Goal: Task Accomplishment & Management: Manage account settings

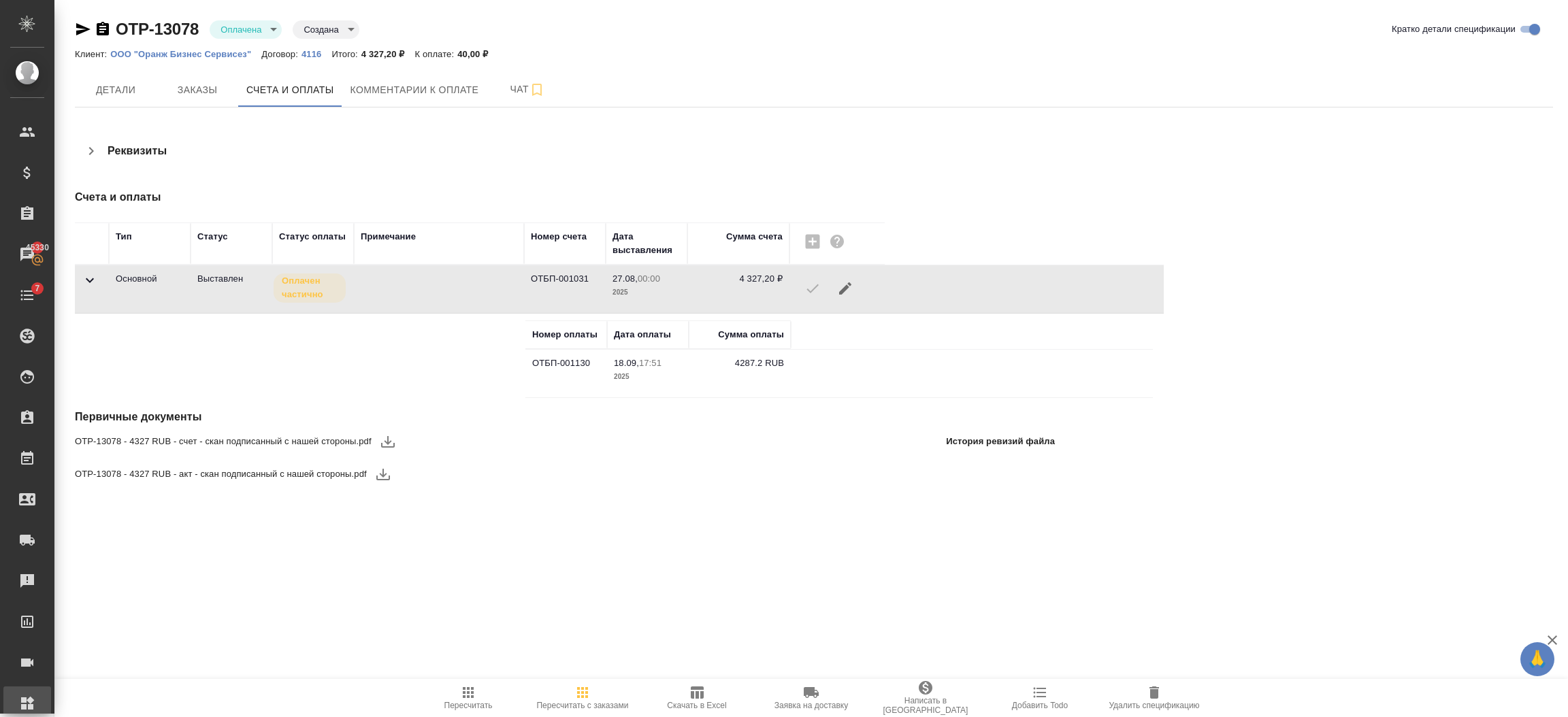
click at [27, 705] on div "Администрирование" at bounding box center [10, 703] width 34 height 20
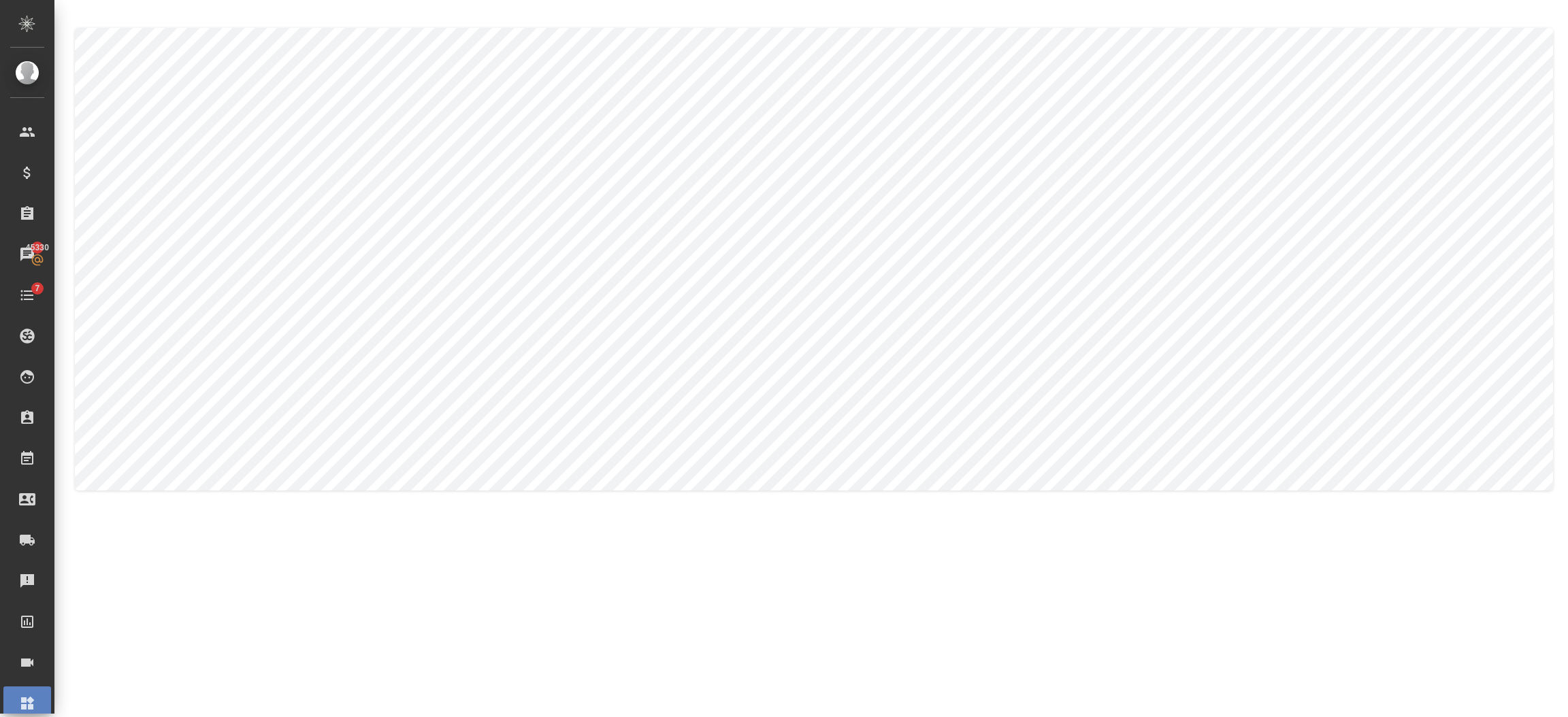
type textarea "Andrei"
type textarea "Iablonskikh"
type textarea "Andrei"
type textarea "Iablonskikh"
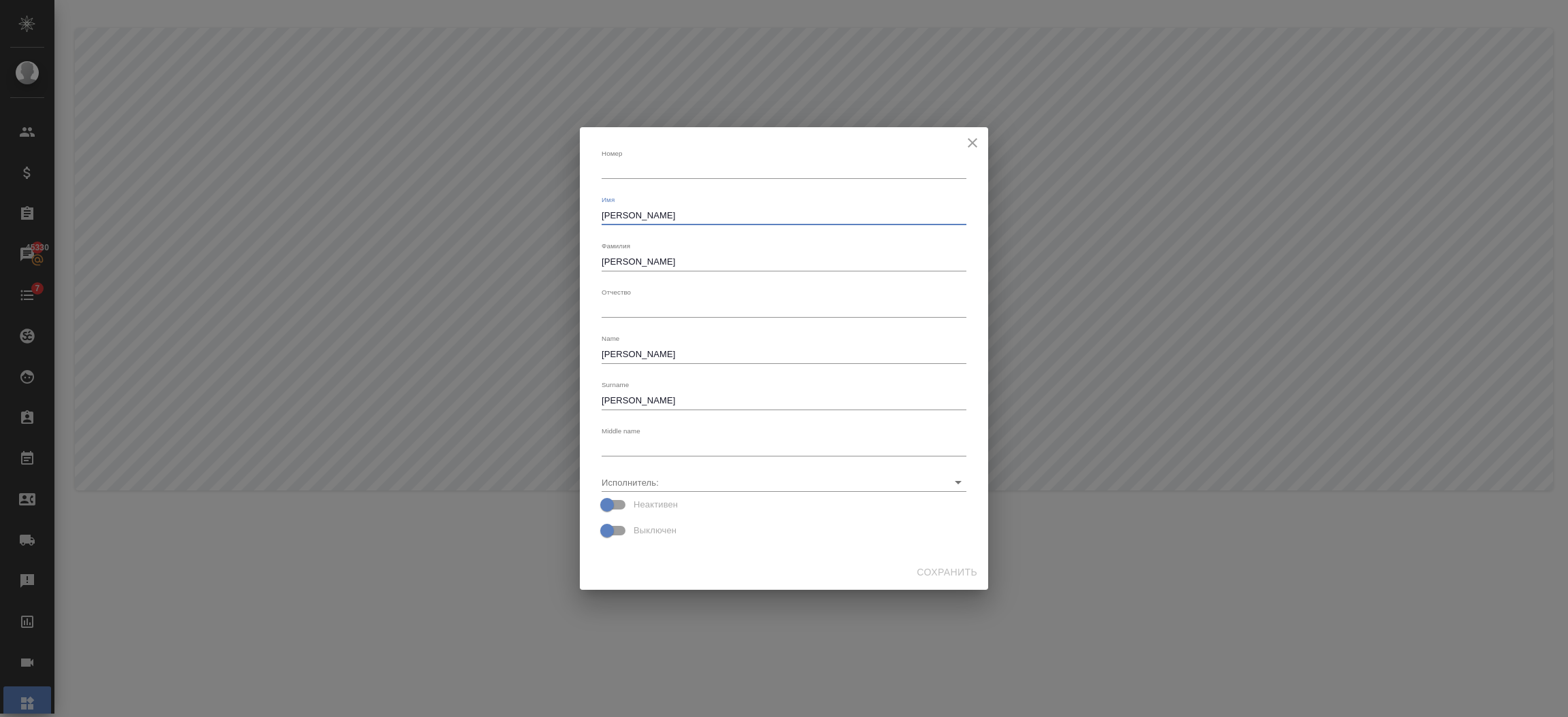
drag, startPoint x: 664, startPoint y: 212, endPoint x: 500, endPoint y: 247, distance: 167.7
click at [500, 247] on div "Номер x Имя Andrei x Фамилия Iablonskikh x Отчество x Name Andrei x Surname Iab…" at bounding box center [784, 358] width 1568 height 717
type textarea "Андрей"
drag, startPoint x: 653, startPoint y: 260, endPoint x: 508, endPoint y: 269, distance: 145.3
click at [508, 269] on div "Номер x Имя Андрей x Фамилия Iablonskikh x Отчество x Name Andrei x Surname Iab…" at bounding box center [784, 358] width 1568 height 717
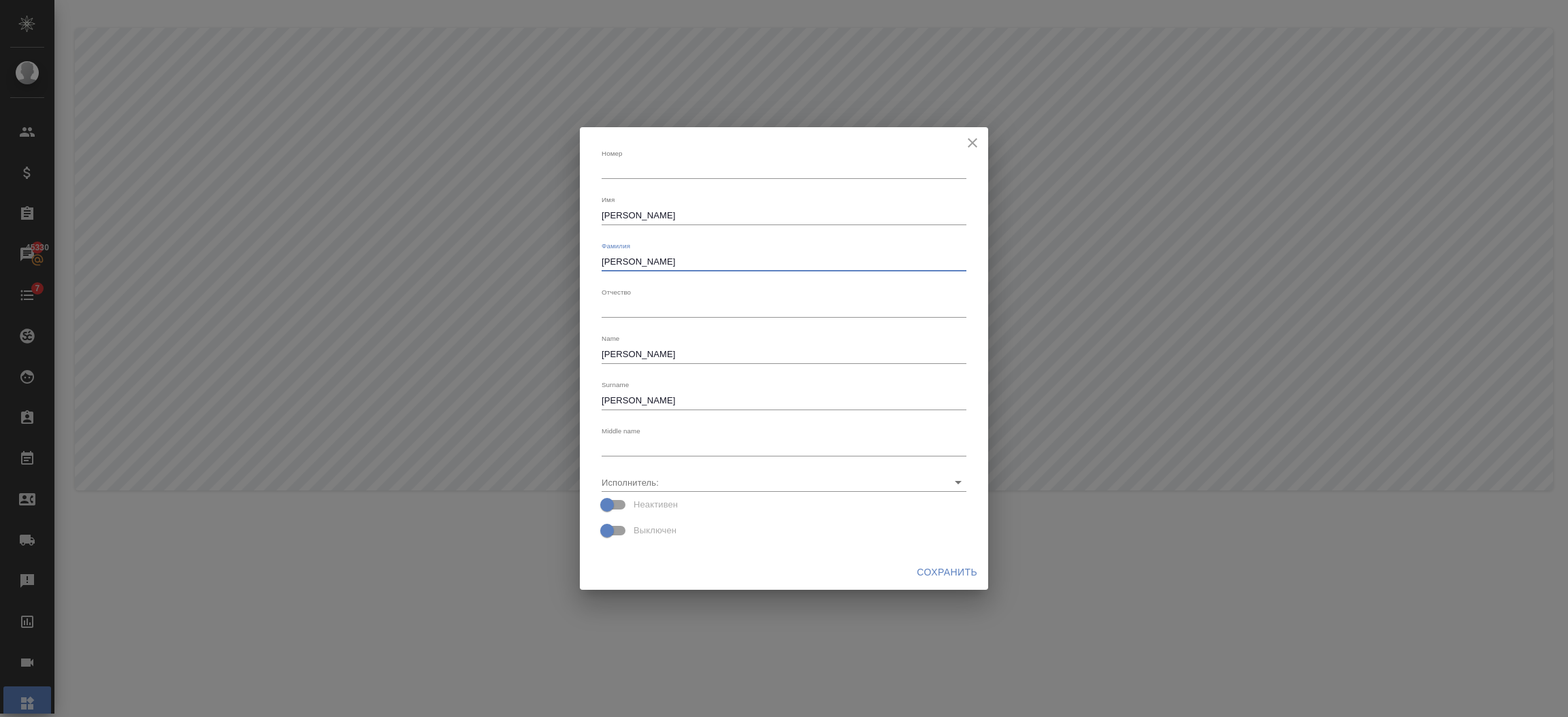
paste textarea "Яблонских"
type textarea "Яблонских"
click at [856, 478] on input "Исполнитель:" at bounding box center [762, 482] width 321 height 18
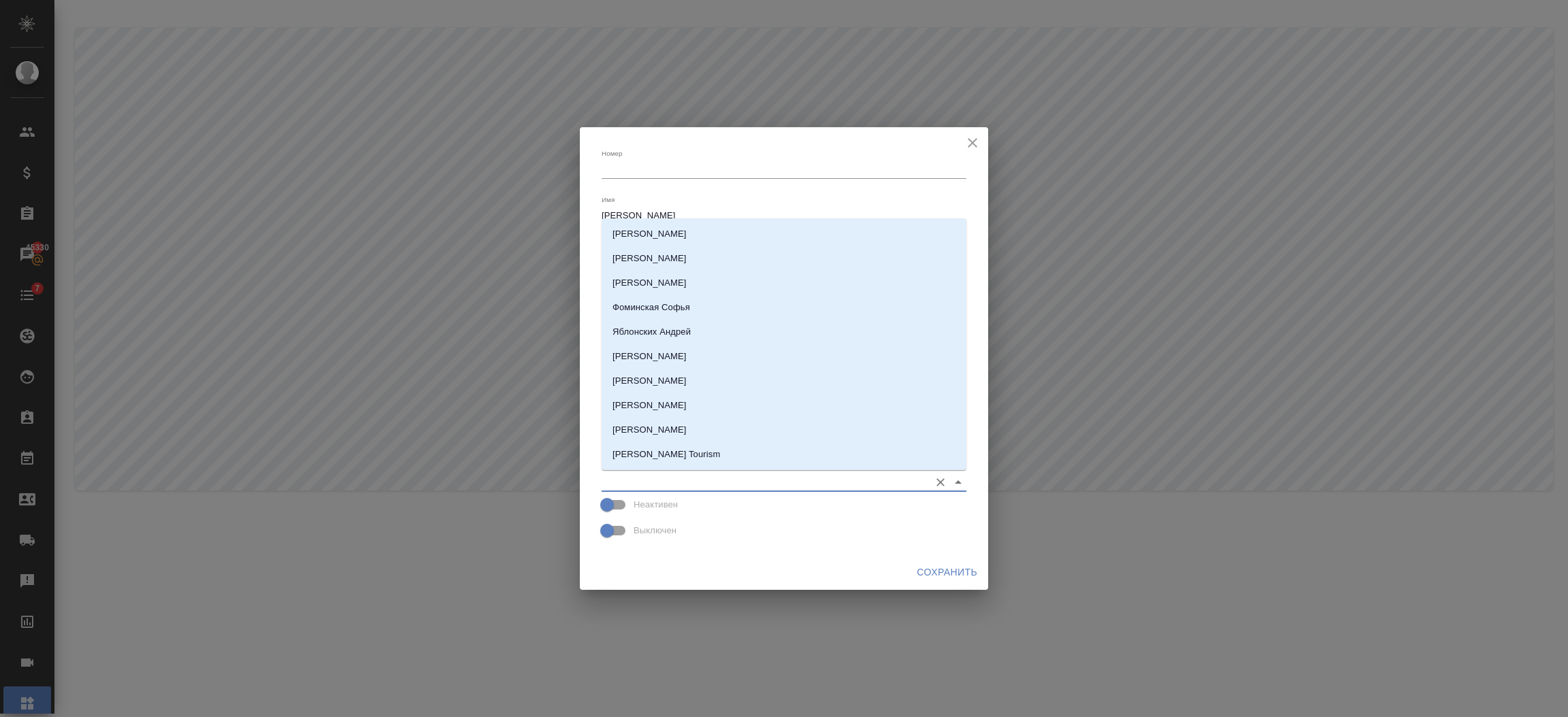
paste input "Яблонских"
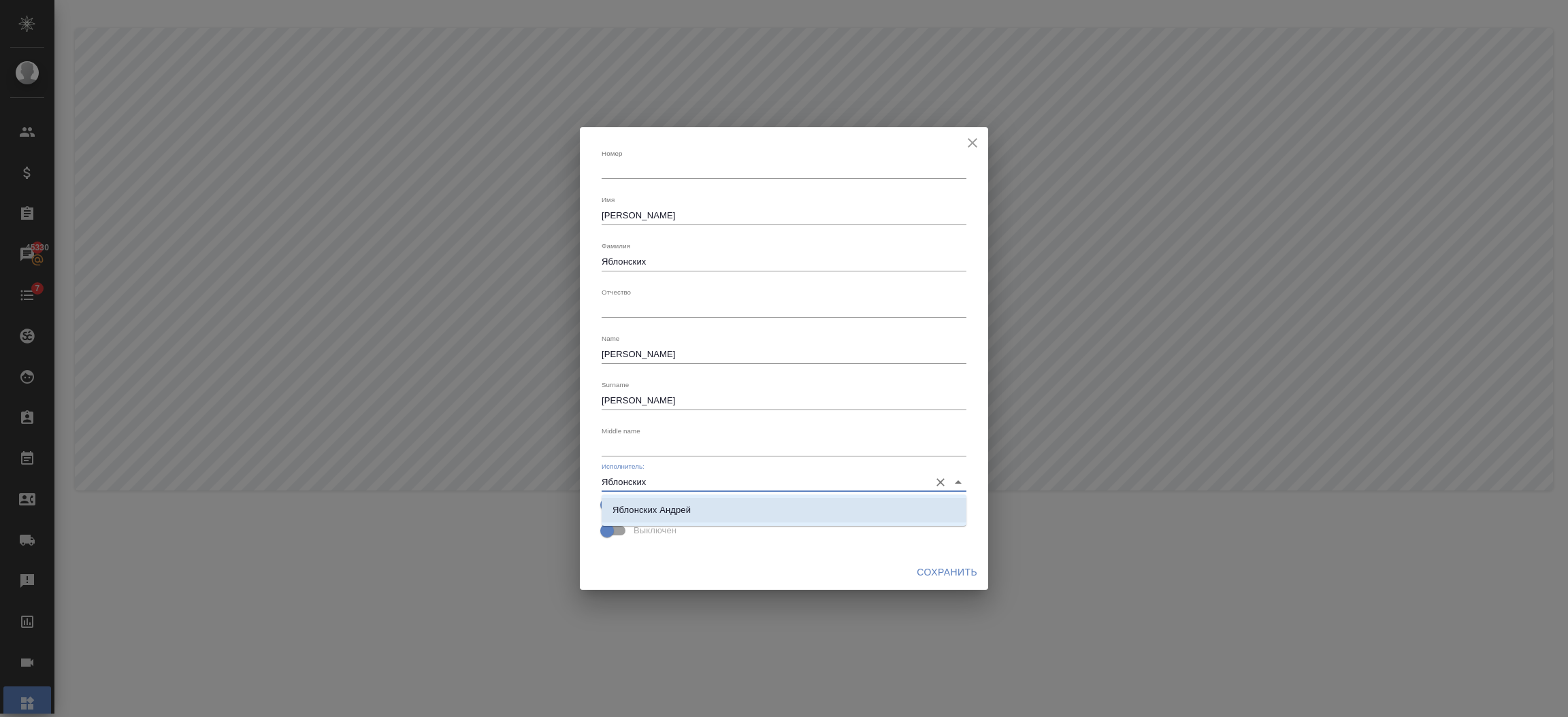
click at [766, 509] on li "Яблонских Андрей" at bounding box center [783, 510] width 364 height 24
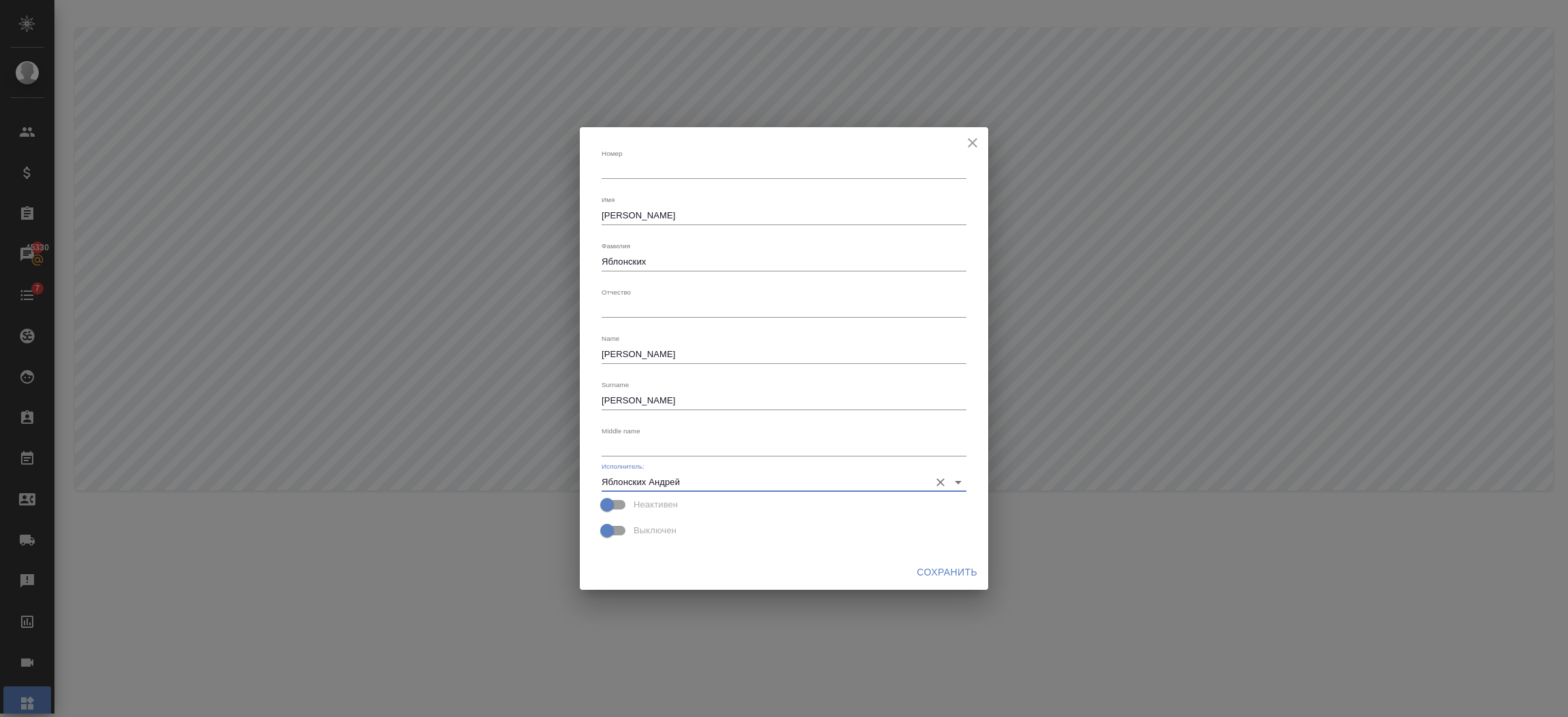
type input "Яблонских Андрей"
click at [944, 573] on span "Сохранить" at bounding box center [946, 573] width 61 height 17
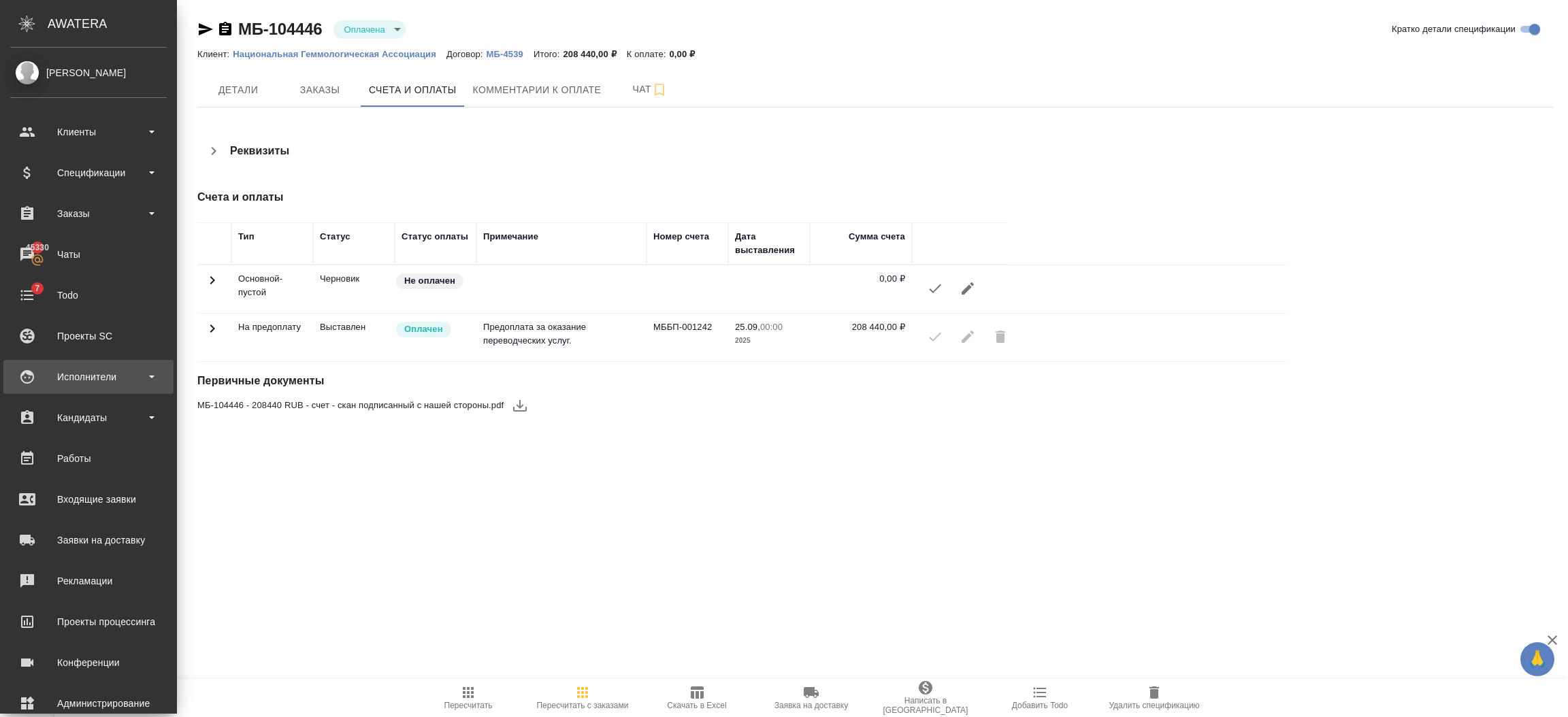
click at [93, 380] on div "Исполнители" at bounding box center [89, 376] width 157 height 20
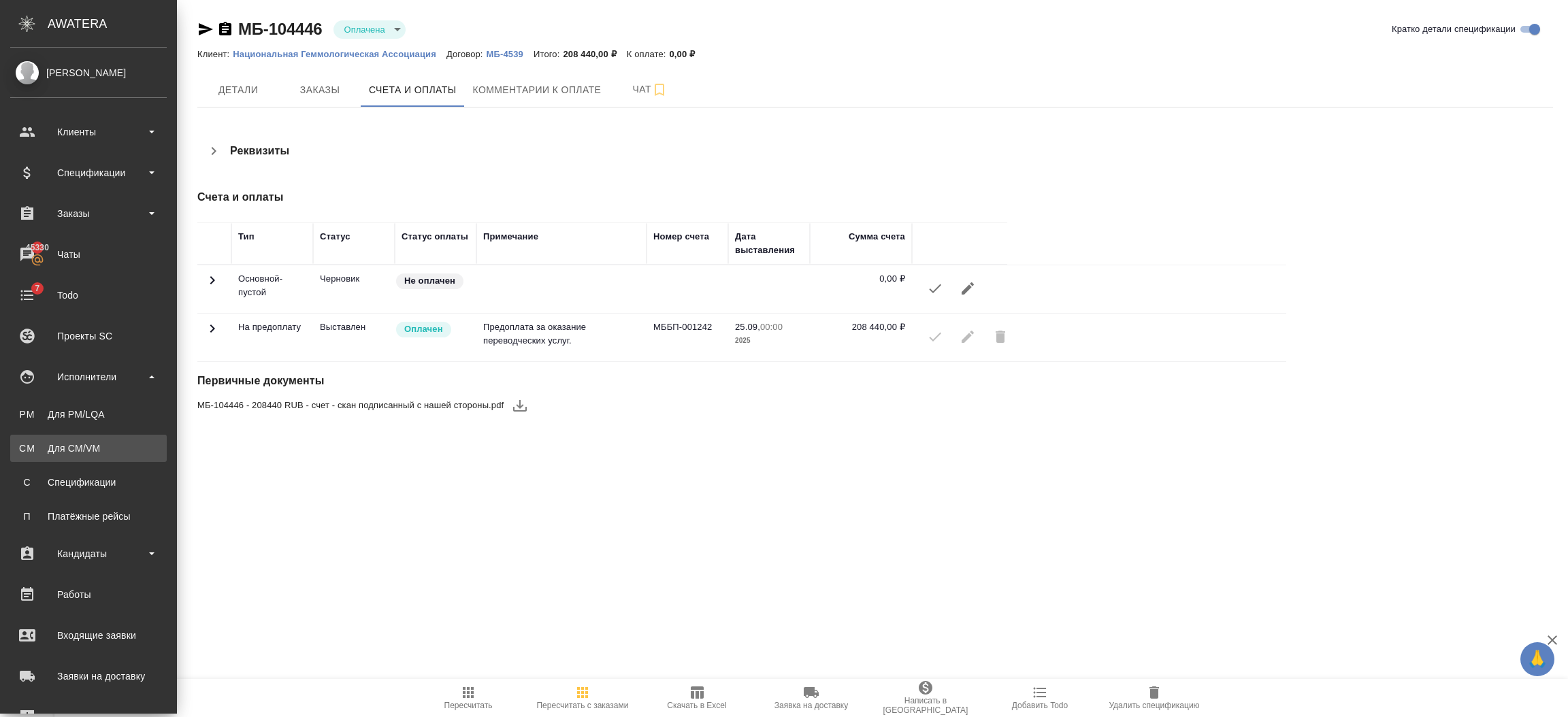
click at [88, 443] on div "Для CM/VM" at bounding box center [88, 448] width 143 height 13
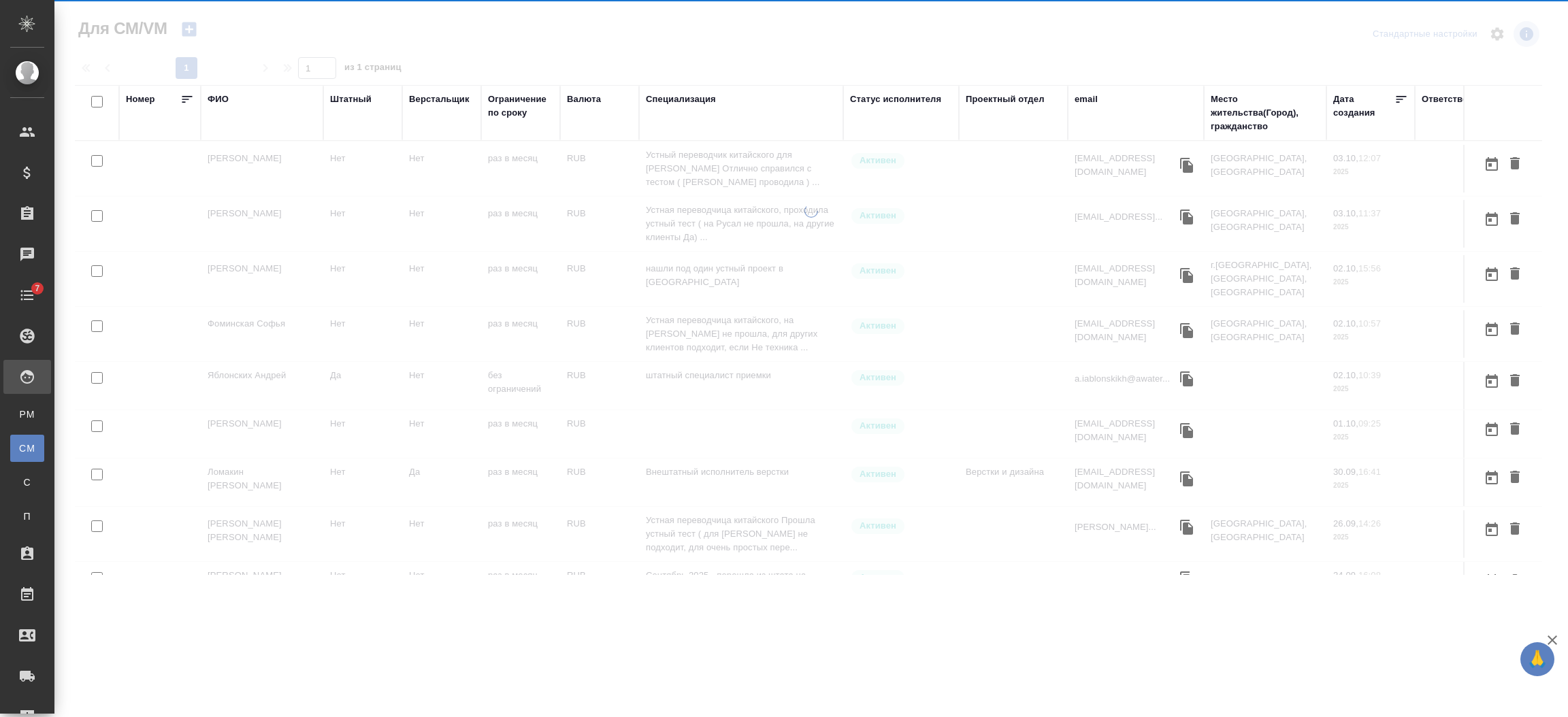
click at [1085, 98] on div "email" at bounding box center [1085, 99] width 23 height 13
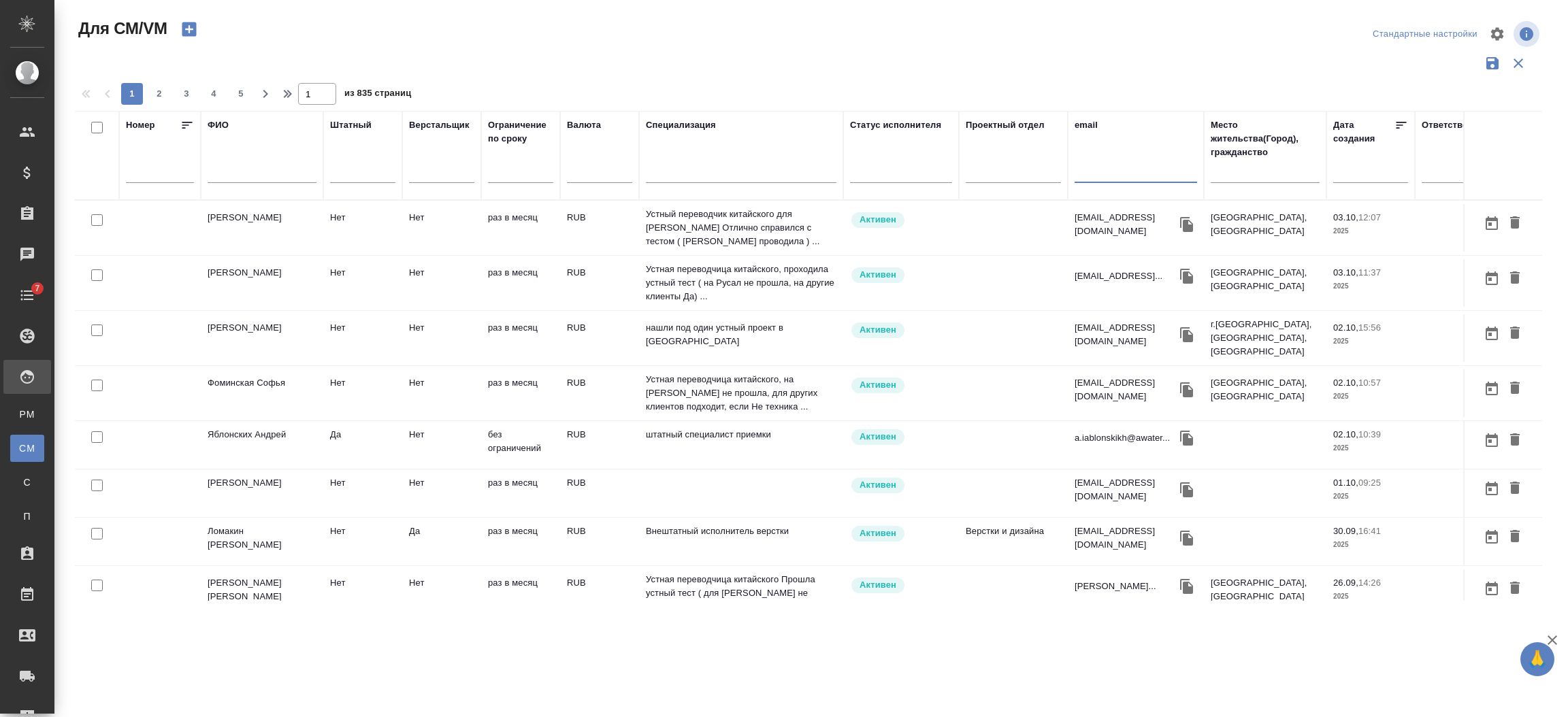
click at [1085, 173] on input "text" at bounding box center [1135, 174] width 122 height 17
type input "a.iablonskikh@awatera.com"
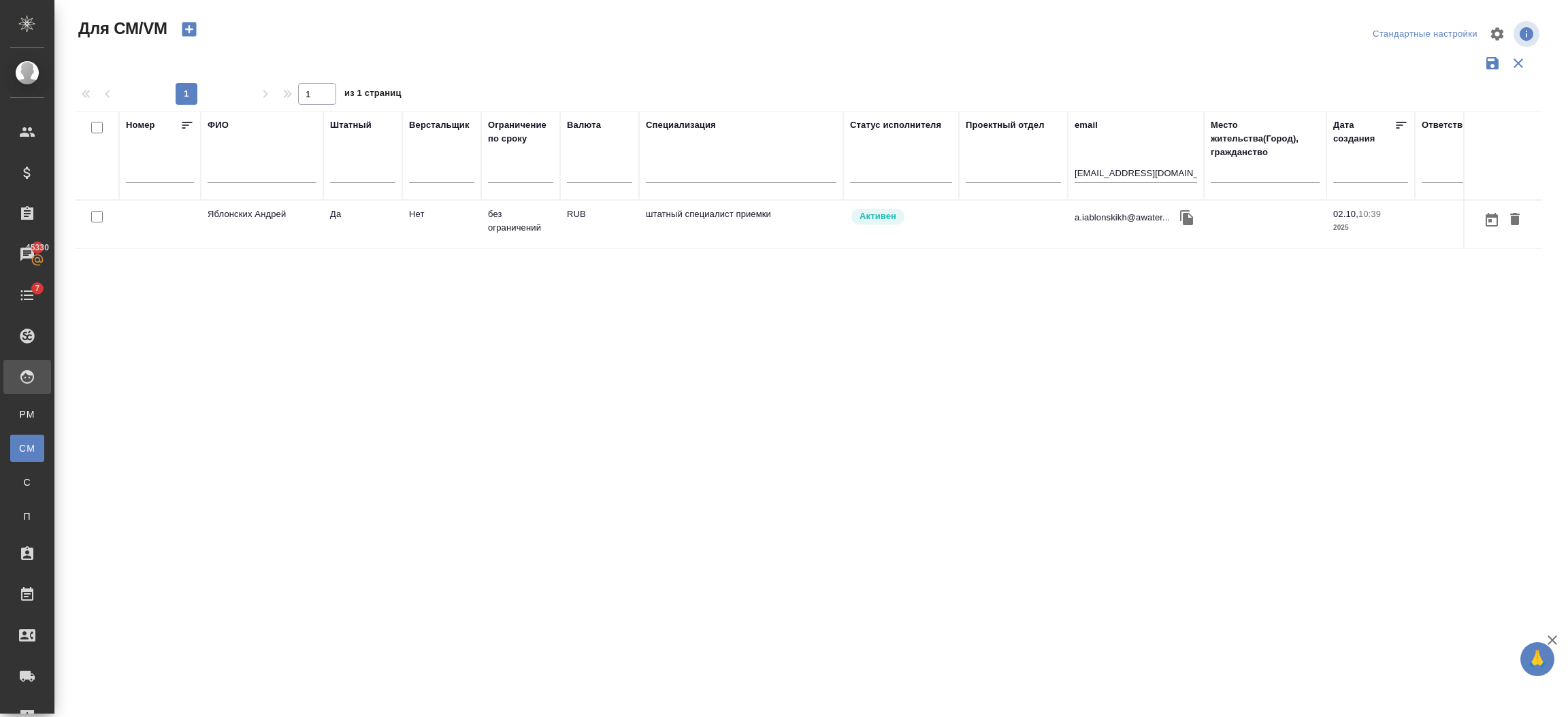
click at [208, 213] on td "Яблонских Андрей" at bounding box center [262, 225] width 122 height 48
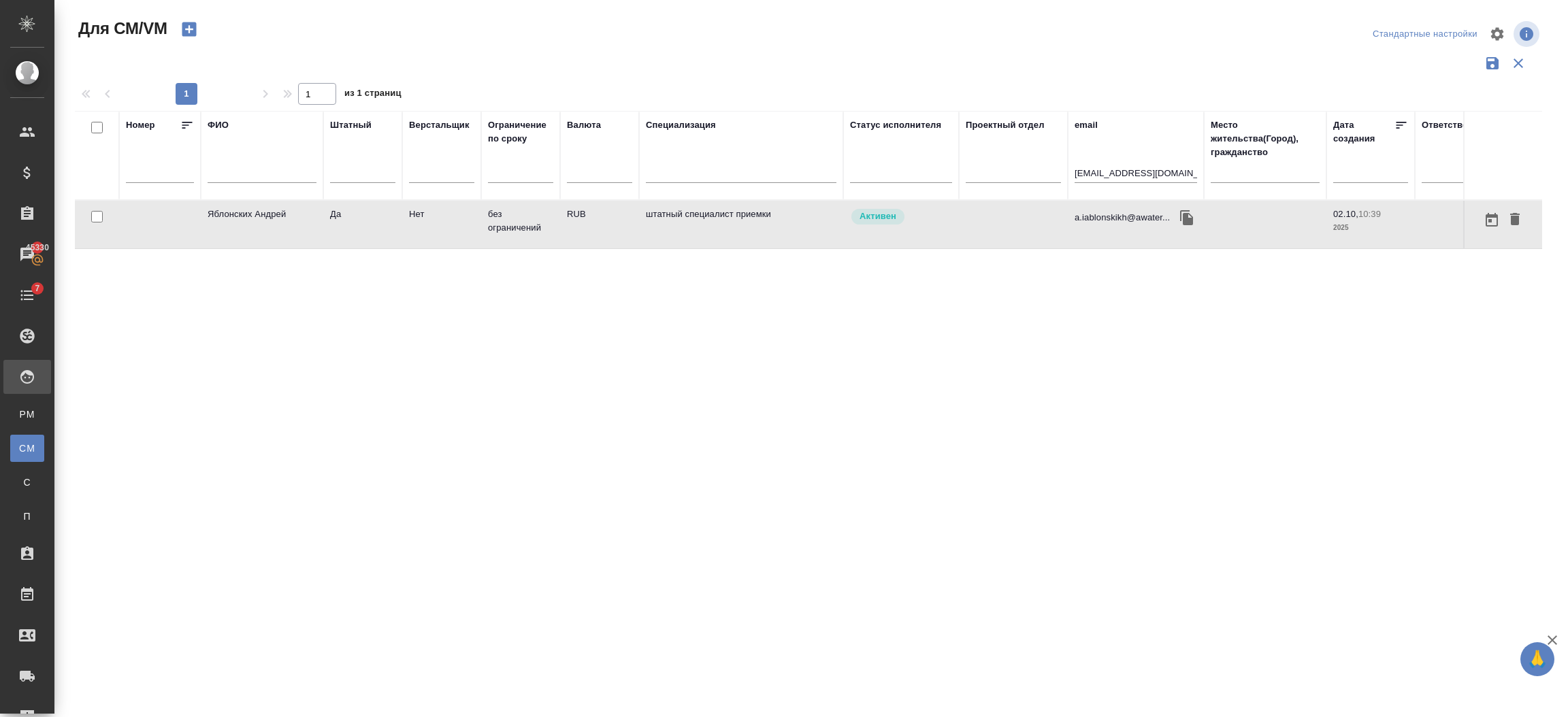
click at [208, 213] on td "Яблонских Андрей" at bounding box center [262, 225] width 122 height 48
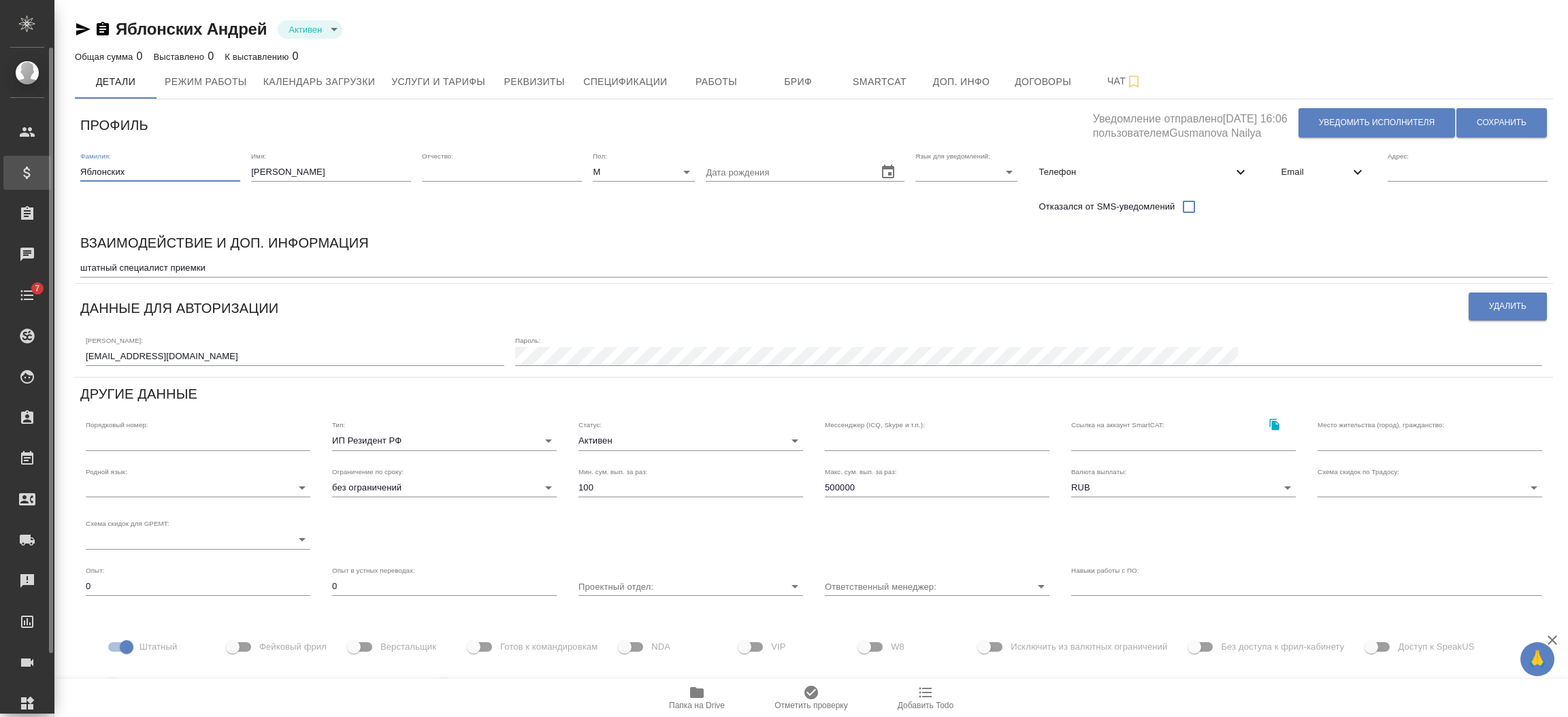
click at [38, 176] on div ".cls-1 fill:#fff; AWATERA Semenets Irina Клиенты Спецификации Заказы Чаты 7 Tod…" at bounding box center [784, 358] width 1568 height 717
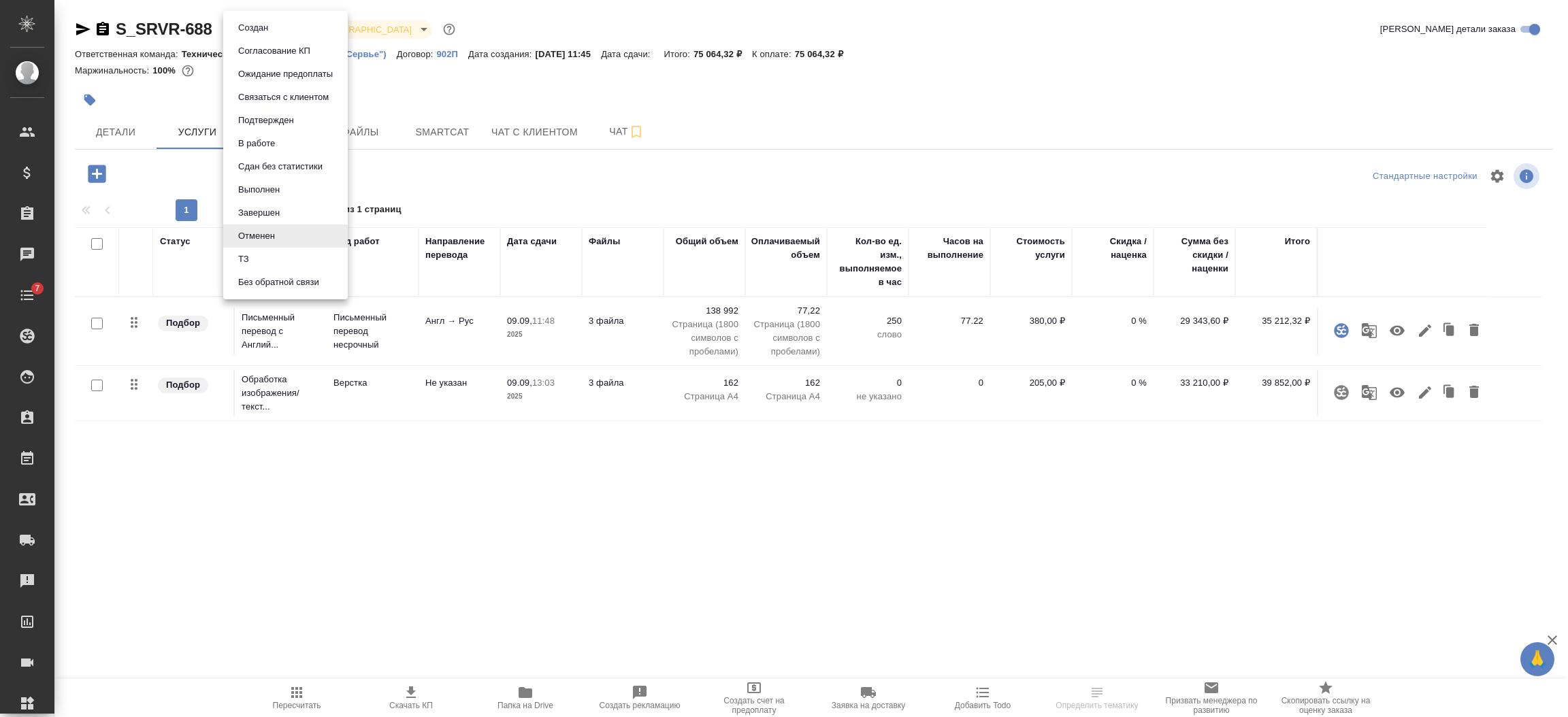
click at [267, 31] on body "🙏 .cls-1 fill:#fff; AWATERA [PERSON_NAME] Спецификации Заказы Чаты 7 Todo Проек…" at bounding box center [784, 413] width 1568 height 827
click at [275, 51] on button "Согласование КП" at bounding box center [274, 50] width 80 height 15
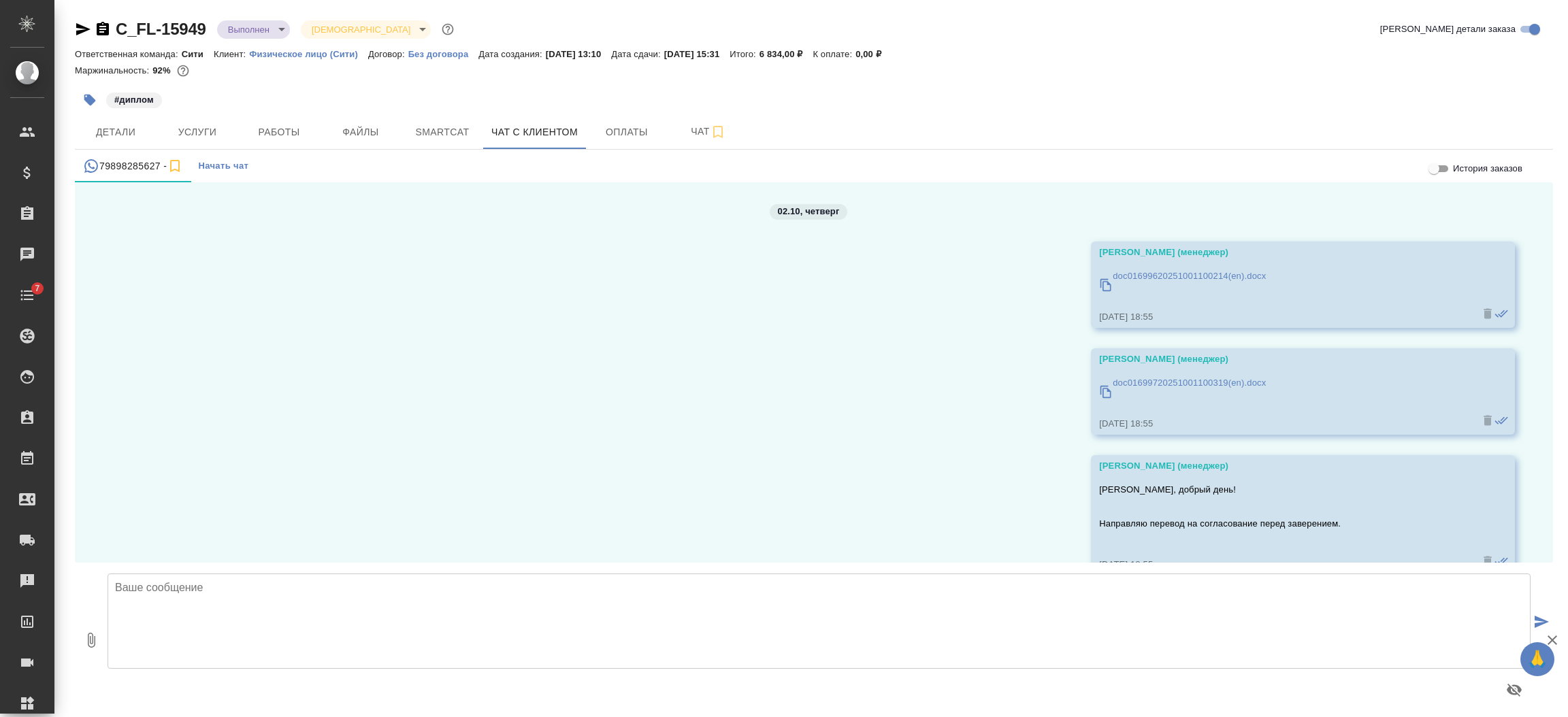
scroll to position [199, 0]
